Goal: Find contact information: Obtain details needed to contact an individual or organization

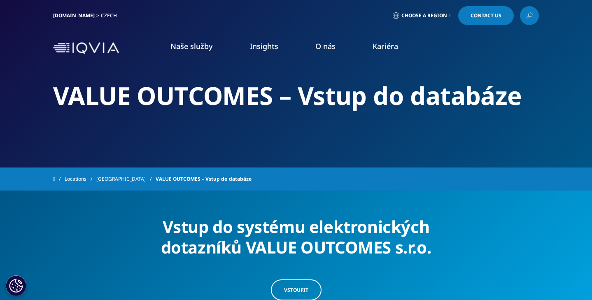
click at [197, 48] on link "Naše služby" at bounding box center [191, 46] width 42 height 10
click at [71, 128] on link "Consulting a průzkum trhu" at bounding box center [59, 126] width 76 height 8
click at [552, 270] on div "Vztahy s investory Pro více informací navštivte naši stránku pro investory. Zji…" at bounding box center [519, 180] width 145 height 226
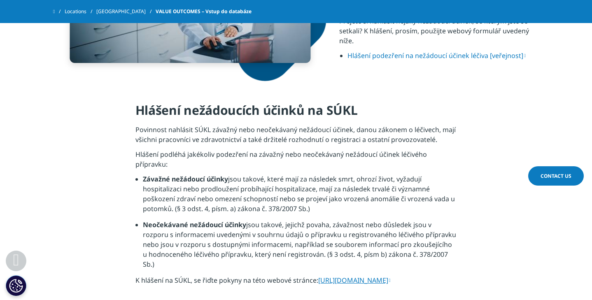
scroll to position [1080, 0]
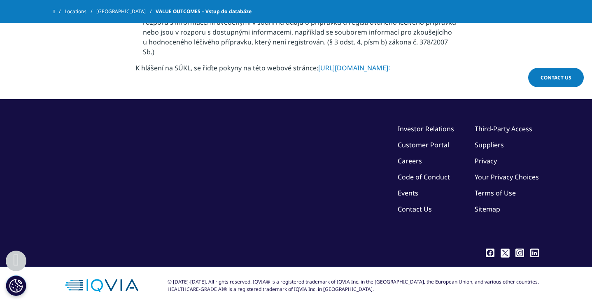
click at [425, 204] on link "Contact Us" at bounding box center [414, 208] width 34 height 9
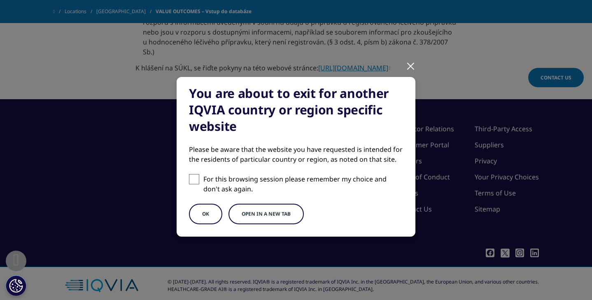
click at [212, 214] on button "OK" at bounding box center [205, 214] width 33 height 21
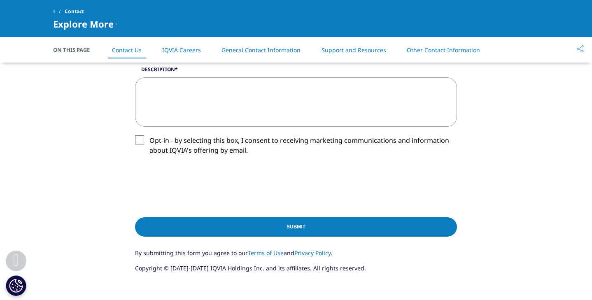
scroll to position [264, 0]
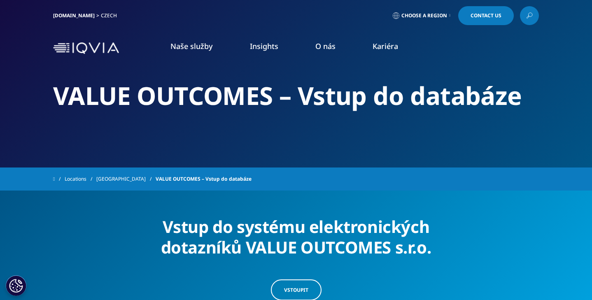
click at [84, 126] on link "Consulting a průzkum trhu" at bounding box center [59, 126] width 76 height 8
